Goal: Find specific page/section: Find specific page/section

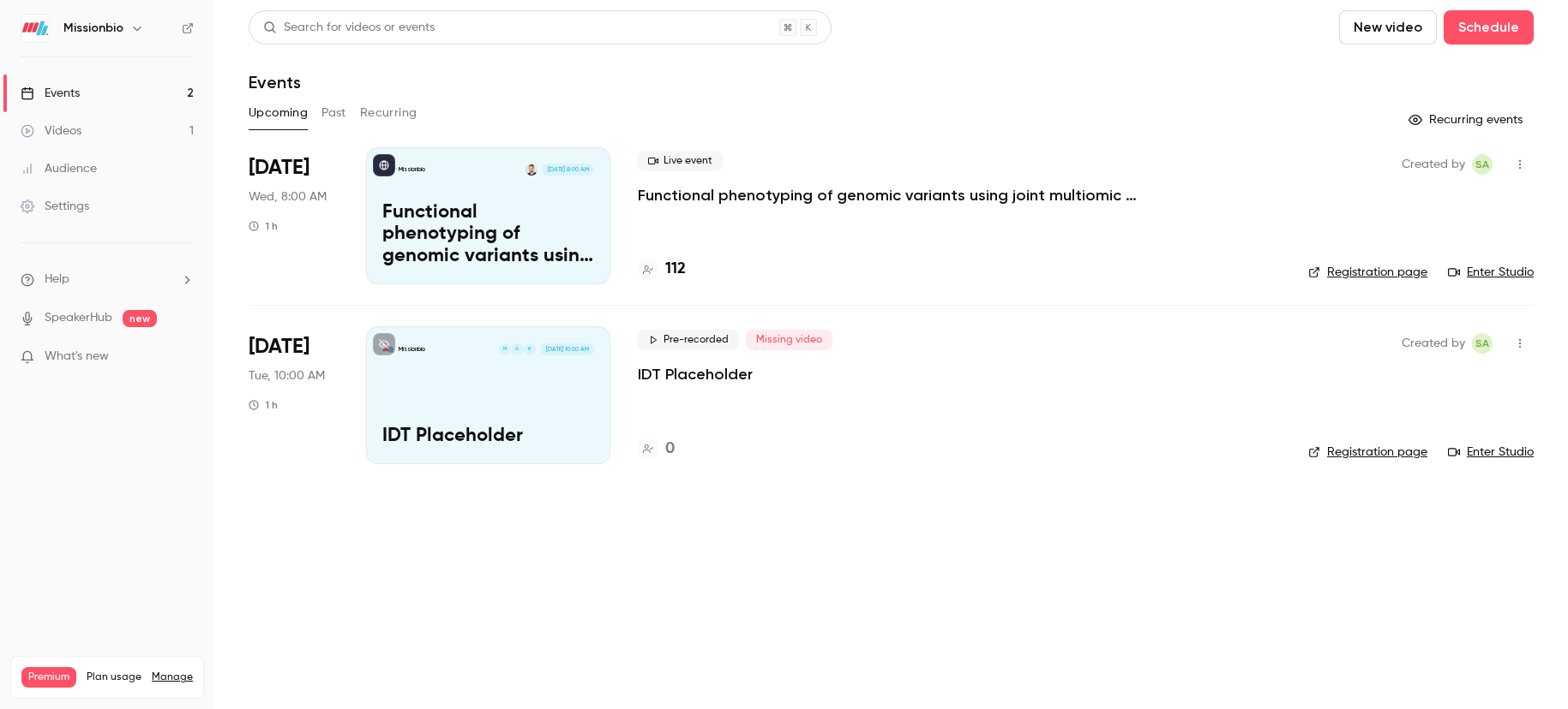
click at [109, 95] on link "Events 2" at bounding box center [107, 93] width 214 height 38
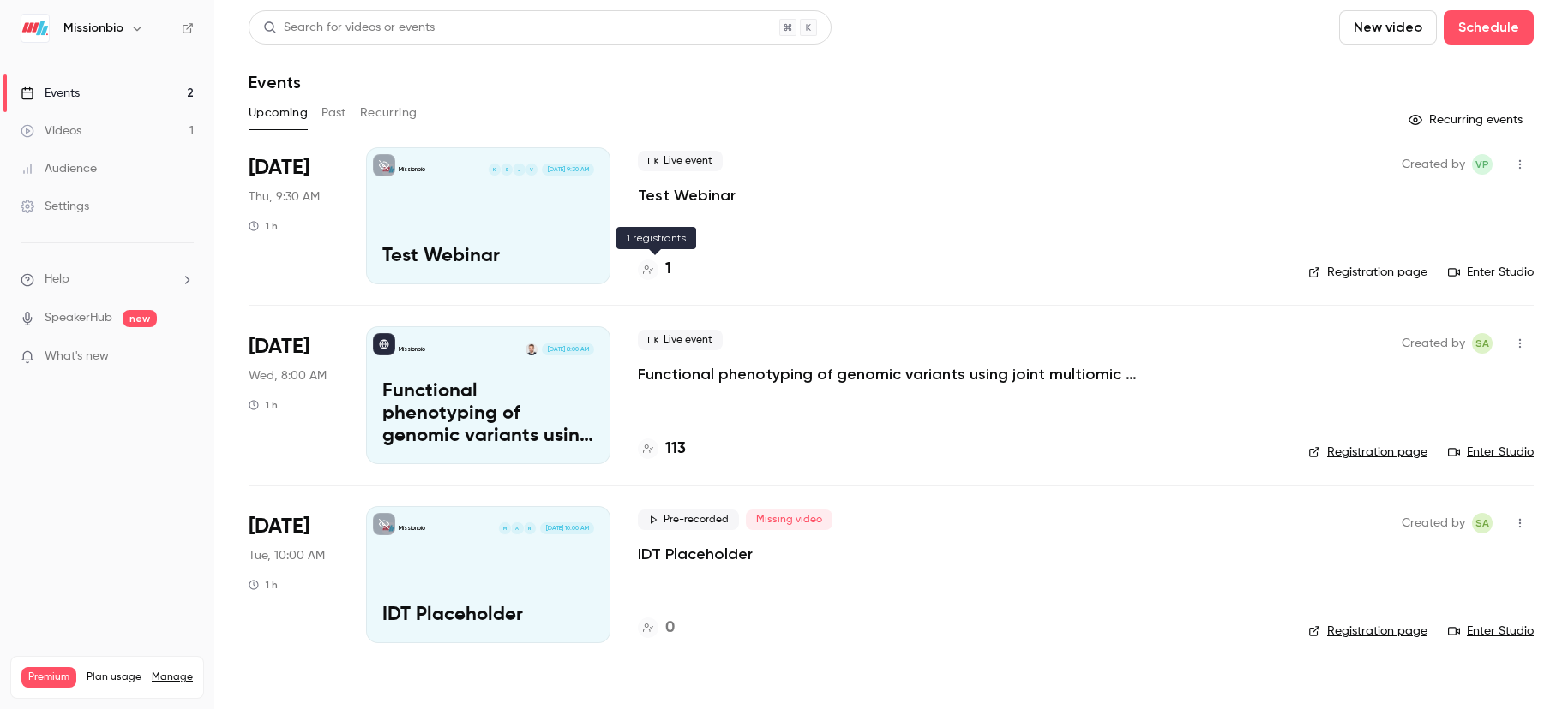
click at [667, 271] on h4 "1" at bounding box center [668, 269] width 6 height 23
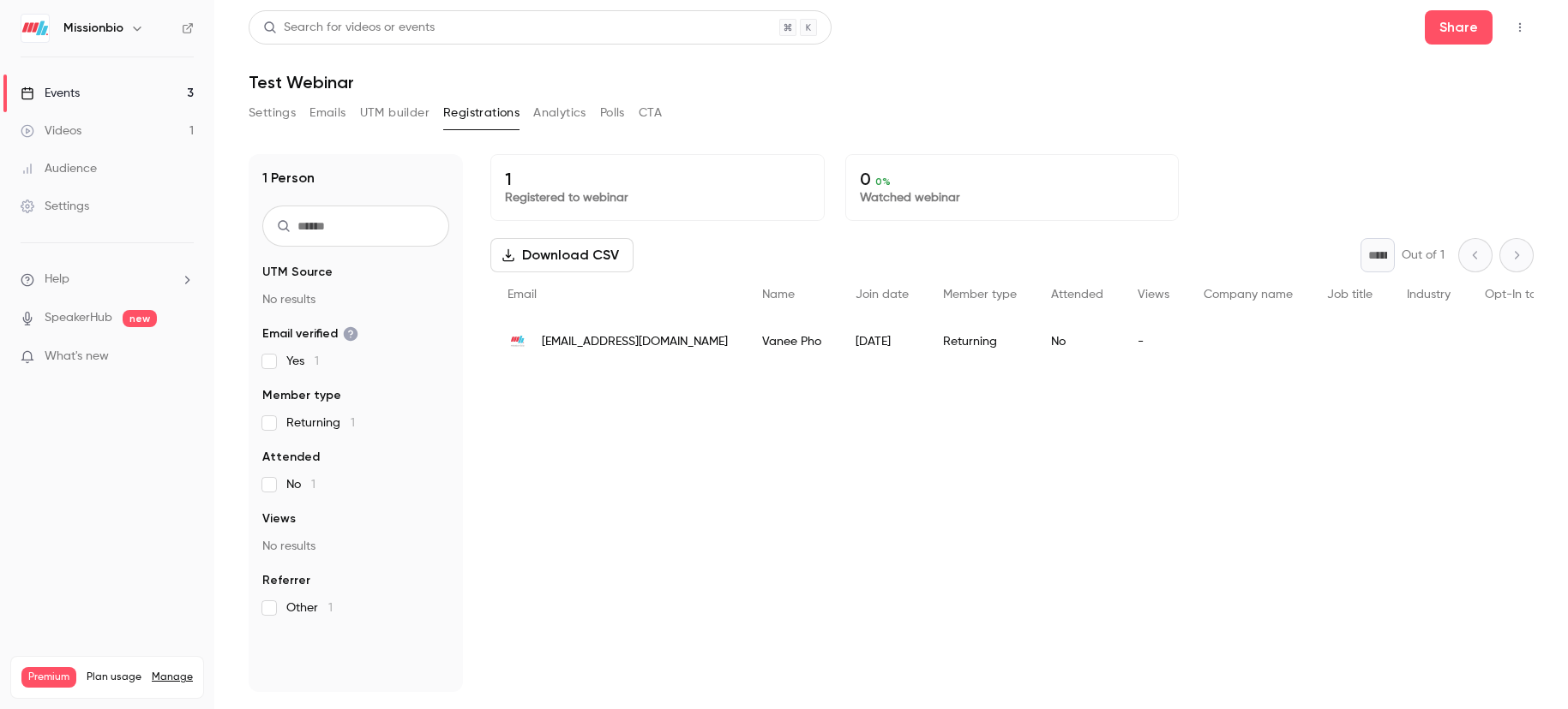
click at [277, 120] on button "Settings" at bounding box center [271, 113] width 47 height 28
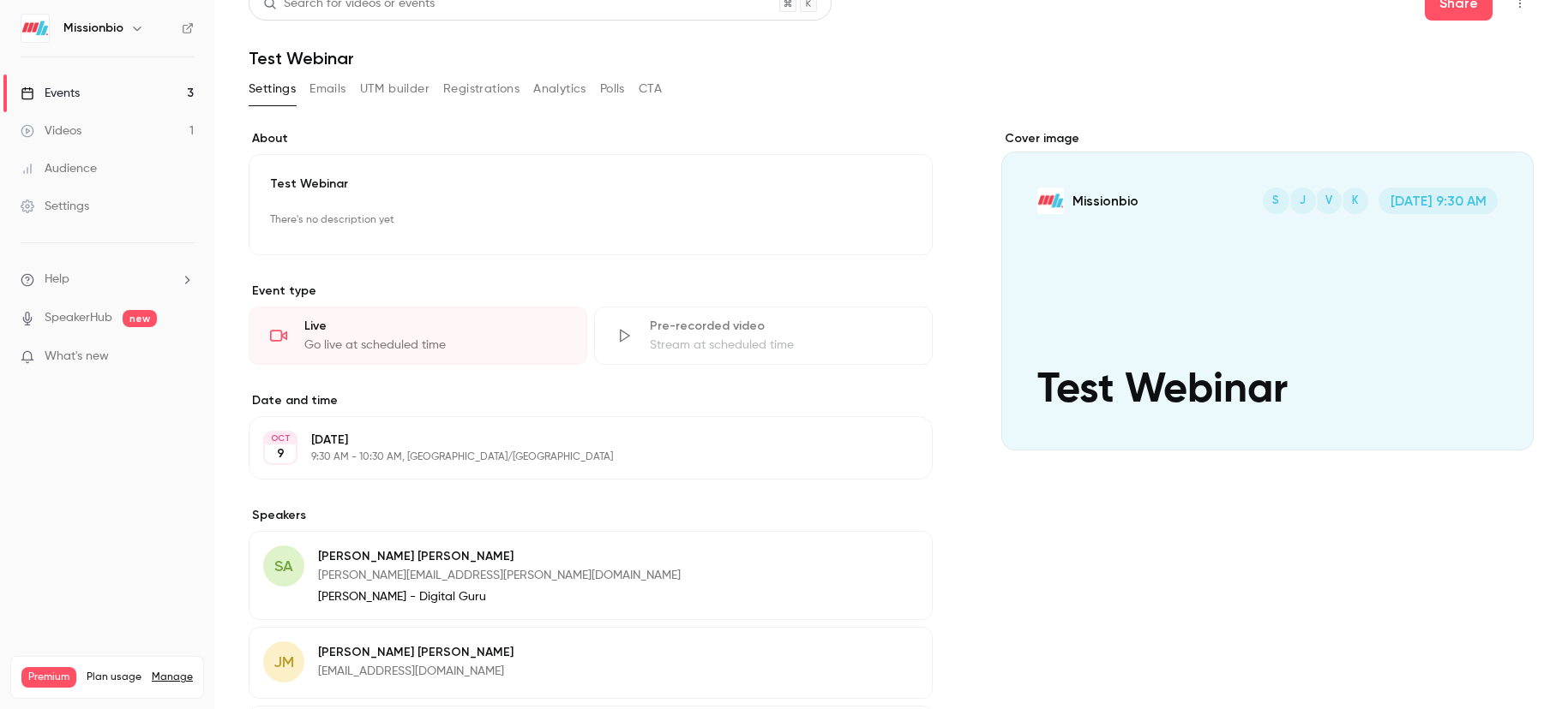
scroll to position [13, 0]
